Goal: Transaction & Acquisition: Purchase product/service

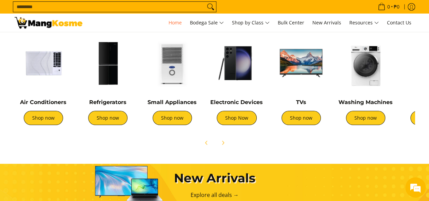
scroll to position [0, 809]
click at [370, 121] on link "Shop now" at bounding box center [365, 118] width 39 height 14
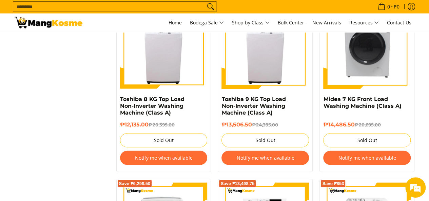
scroll to position [589, 0]
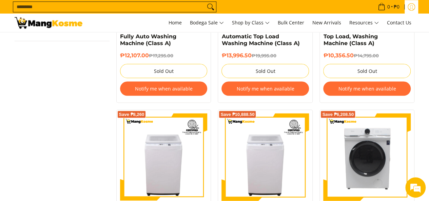
click at [410, 5] on icon "Log in" at bounding box center [411, 7] width 5 height 4
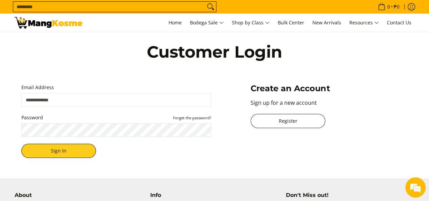
click at [291, 121] on link "Register" at bounding box center [288, 121] width 75 height 14
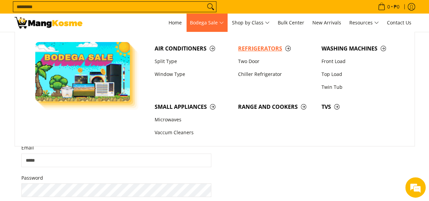
click at [256, 47] on span "Refrigerators" at bounding box center [276, 48] width 77 height 8
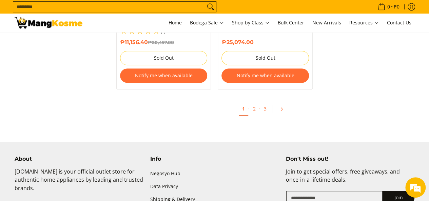
scroll to position [1568, 0]
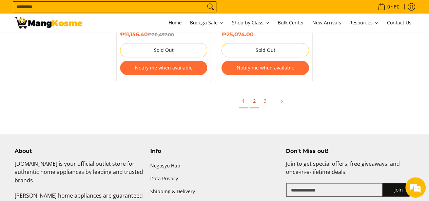
click at [254, 96] on link "2" at bounding box center [254, 101] width 9 height 14
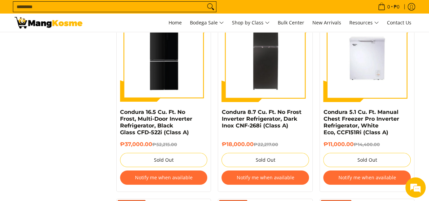
scroll to position [1274, 0]
